Goal: Check status: Check status

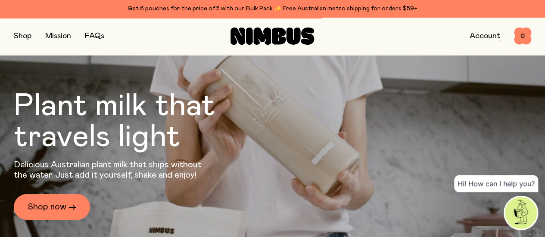
click at [478, 37] on link "Account" at bounding box center [484, 36] width 31 height 8
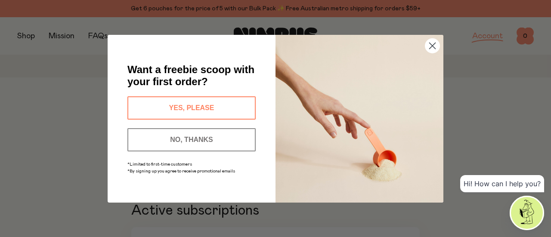
click at [175, 136] on button "NO, THANKS" at bounding box center [191, 139] width 128 height 23
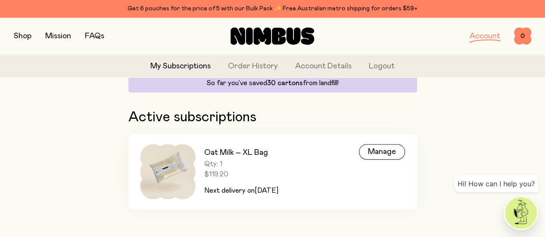
scroll to position [100, 0]
click at [249, 68] on link "Order History" at bounding box center [253, 67] width 50 height 12
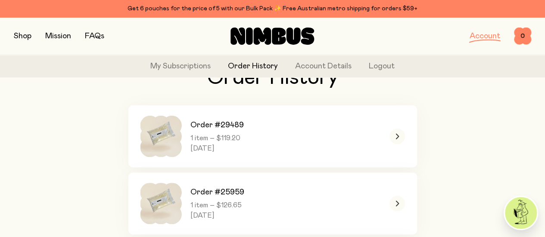
scroll to position [47, 0]
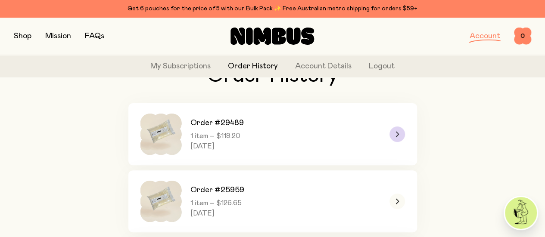
click at [396, 137] on icon at bounding box center [397, 134] width 3 height 5
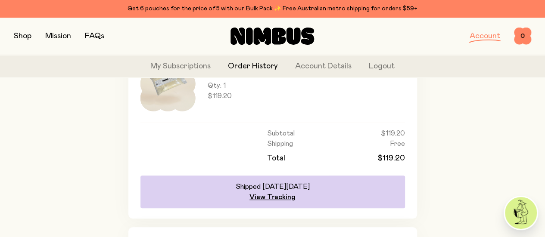
scroll to position [151, 0]
click at [266, 201] on link "View Tracking" at bounding box center [272, 197] width 46 height 9
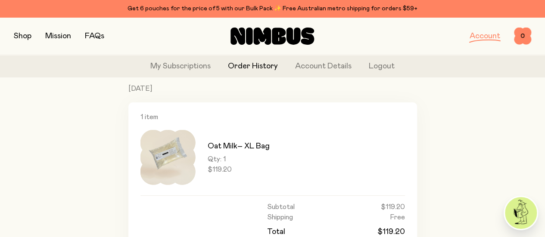
scroll to position [75, 0]
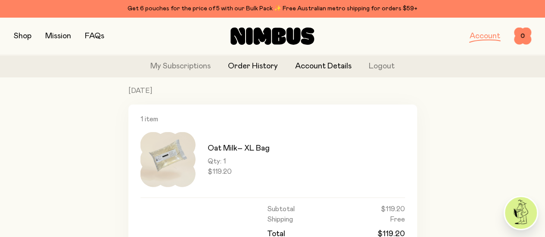
click at [317, 68] on link "Account Details" at bounding box center [323, 67] width 56 height 12
